Goal: Information Seeking & Learning: Learn about a topic

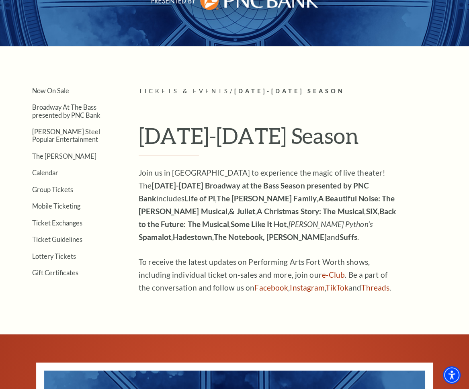
scroll to position [120, 0]
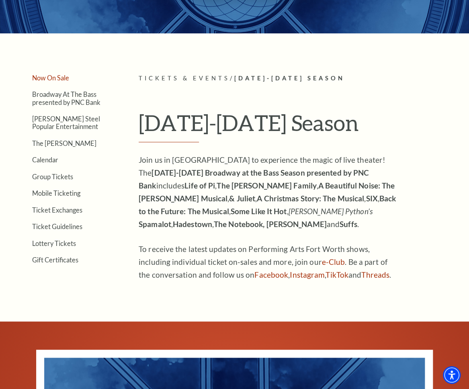
click at [44, 77] on link "Now On Sale" at bounding box center [50, 78] width 37 height 8
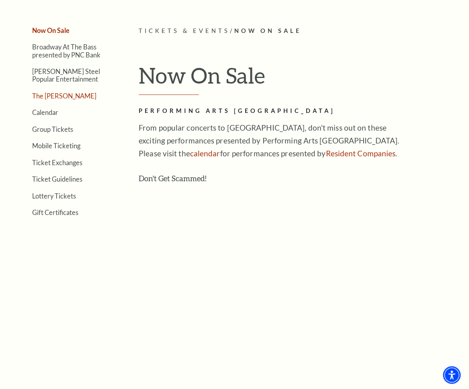
scroll to position [201, 0]
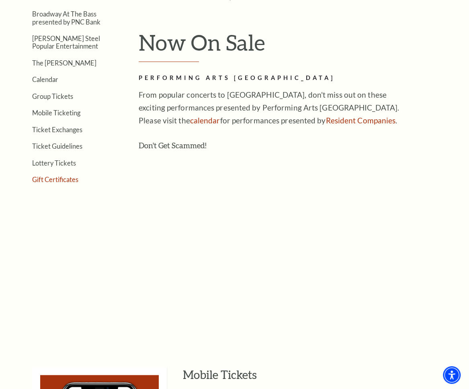
click at [54, 178] on link "Gift Certificates" at bounding box center [55, 179] width 46 height 8
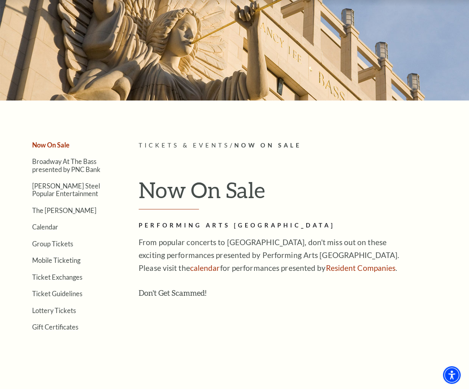
scroll to position [0, 0]
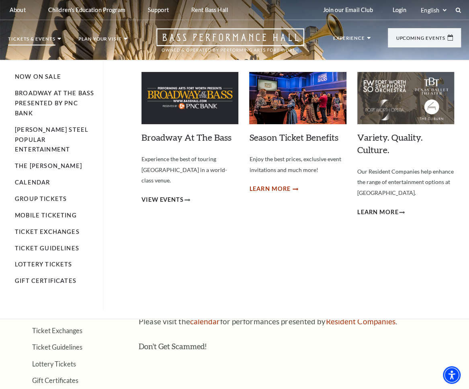
click at [271, 184] on span "Learn More" at bounding box center [269, 189] width 41 height 10
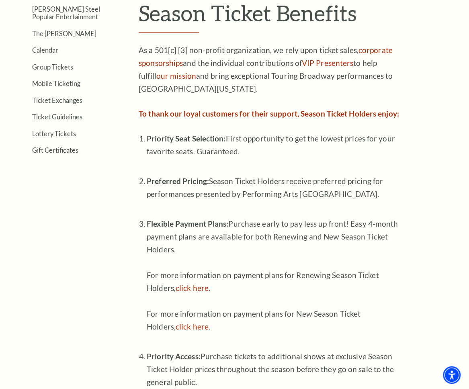
scroll to position [281, 0]
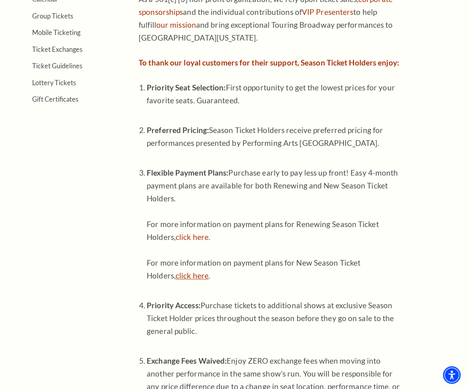
click at [196, 274] on link "click here" at bounding box center [191, 275] width 33 height 9
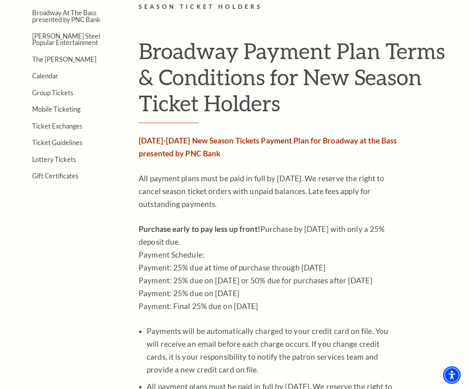
scroll to position [201, 0]
